Goal: Task Accomplishment & Management: Manage account settings

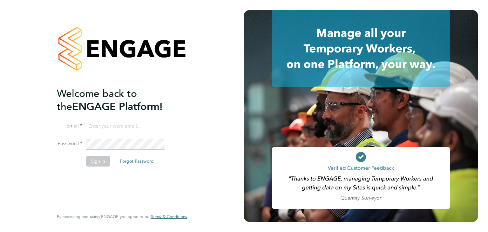
type input "anthonymcnicholas@legacie.co.uk"
click at [105, 160] on button "Sign In" at bounding box center [98, 161] width 24 height 10
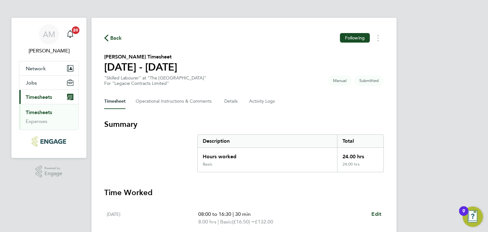
click at [48, 99] on span "Timesheets" at bounding box center [39, 97] width 26 height 6
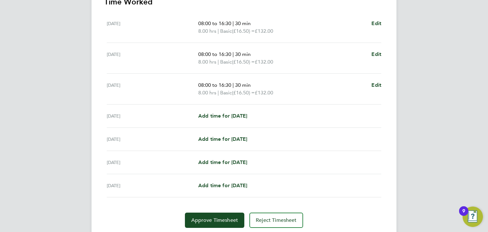
scroll to position [211, 0]
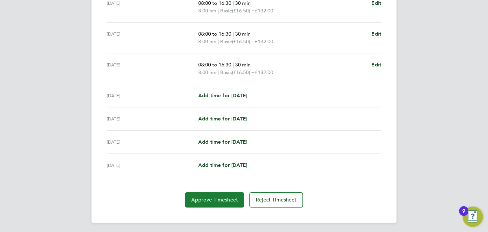
click at [202, 195] on button "Approve Timesheet" at bounding box center [214, 199] width 59 height 15
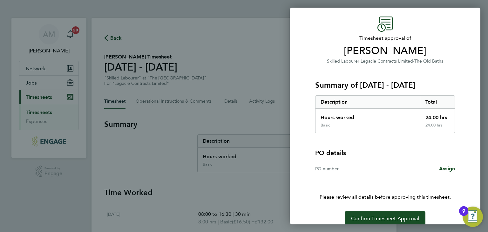
scroll to position [28, 0]
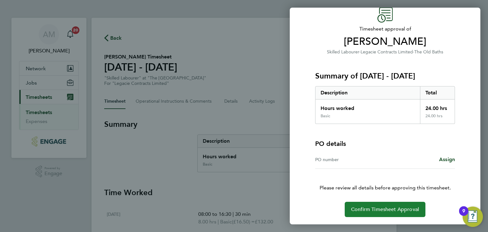
click at [381, 203] on button "Confirm Timesheet Approval" at bounding box center [384, 209] width 81 height 15
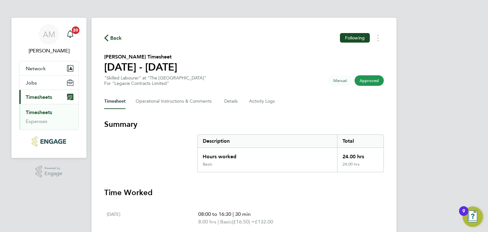
click at [45, 97] on span "Timesheets" at bounding box center [39, 97] width 26 height 6
click at [47, 111] on link "Timesheets" at bounding box center [39, 112] width 26 height 6
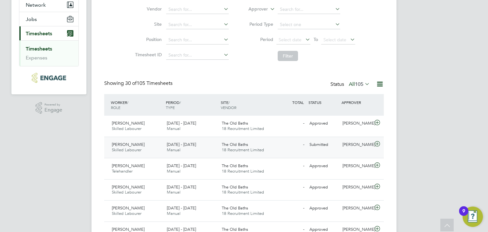
click at [240, 150] on span "18 Recruitment Limited" at bounding box center [243, 149] width 42 height 5
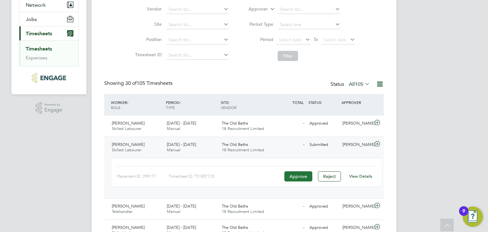
click at [299, 177] on button "Approve" at bounding box center [298, 176] width 28 height 10
click at [301, 179] on button "Approve" at bounding box center [298, 176] width 28 height 10
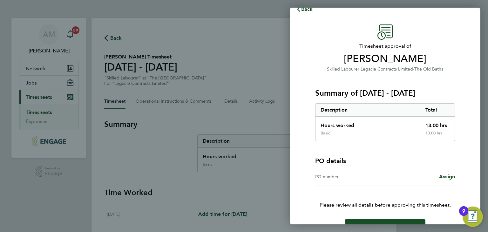
scroll to position [28, 0]
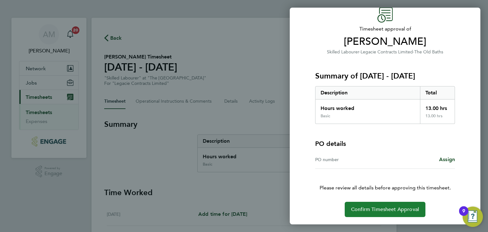
click at [386, 205] on button "Confirm Timesheet Approval" at bounding box center [384, 209] width 81 height 15
